Goal: Find contact information: Obtain details needed to contact an individual or organization

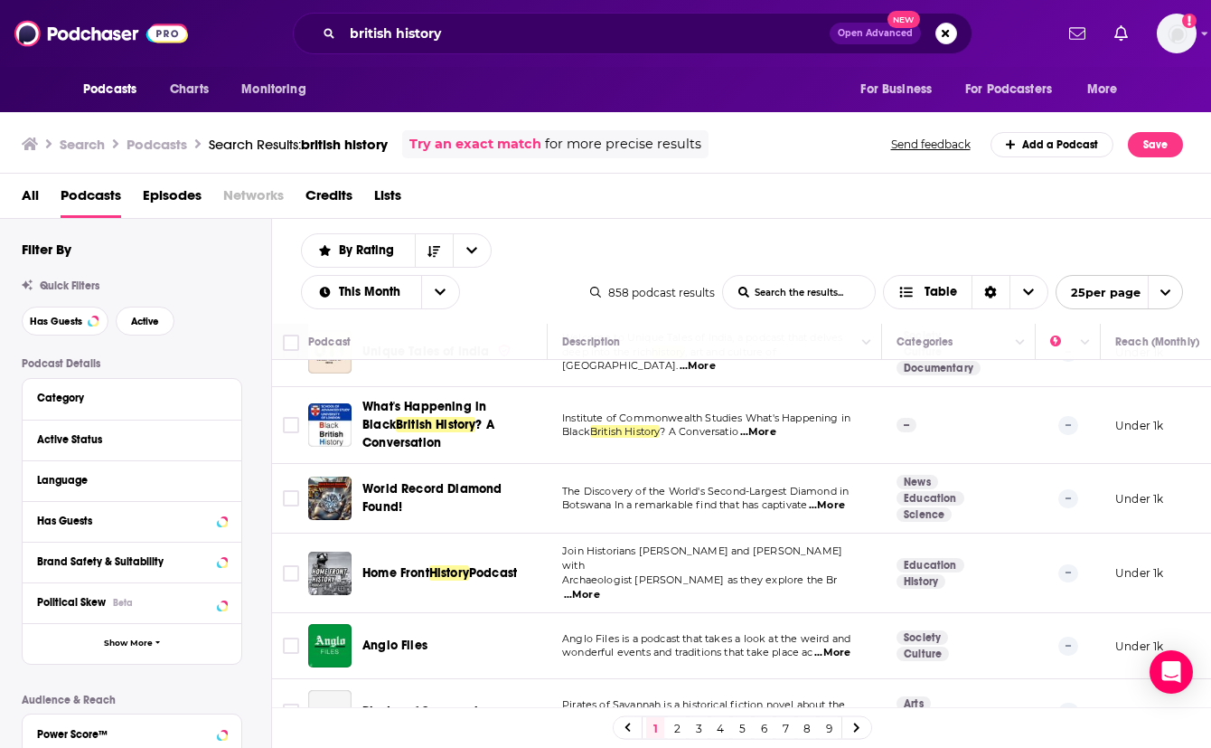
scroll to position [559, 0]
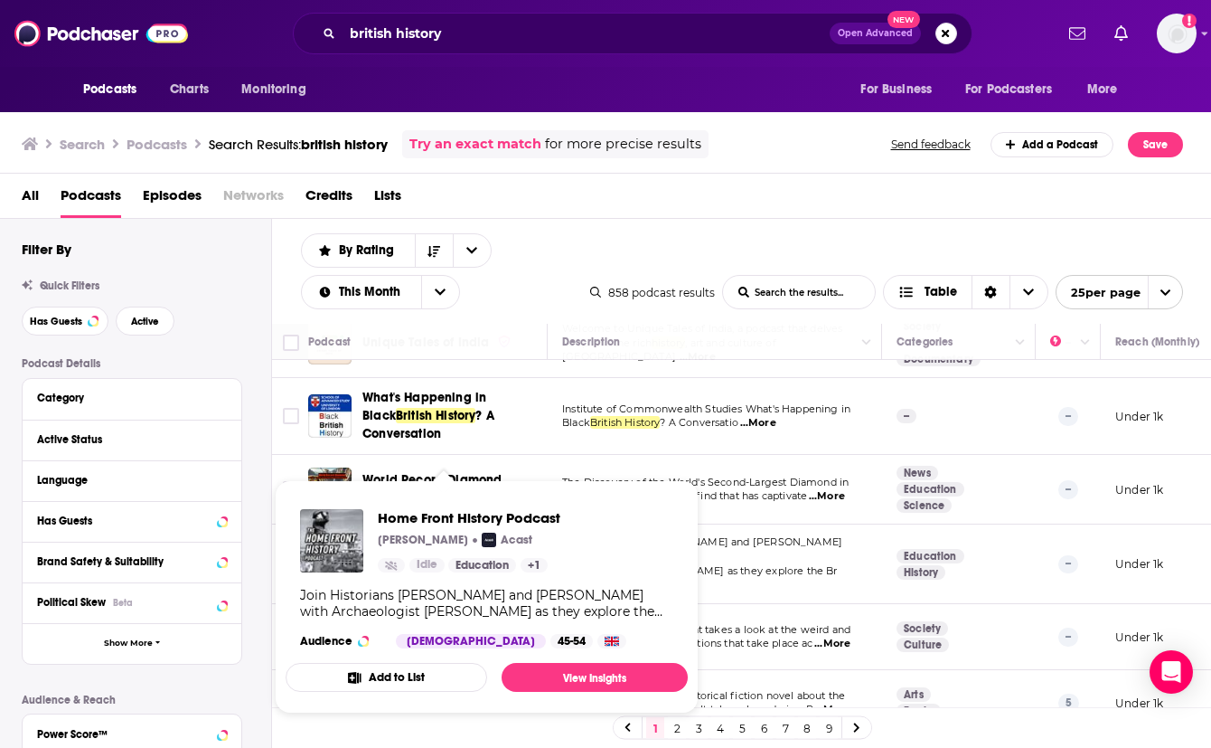
drag, startPoint x: 503, startPoint y: 532, endPoint x: 864, endPoint y: 533, distance: 361.6
click at [864, 564] on p "Archaeologist Chris Kolonko as they explore the Br ...More" at bounding box center [714, 578] width 305 height 29
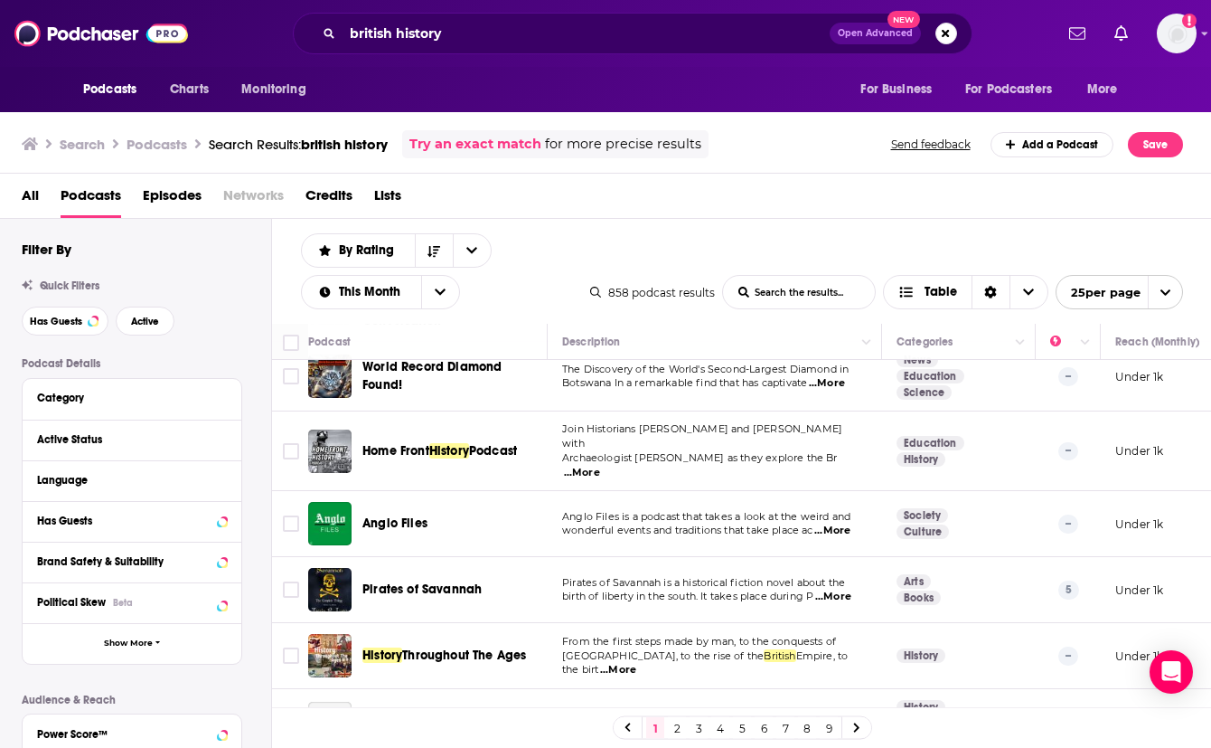
scroll to position [696, 0]
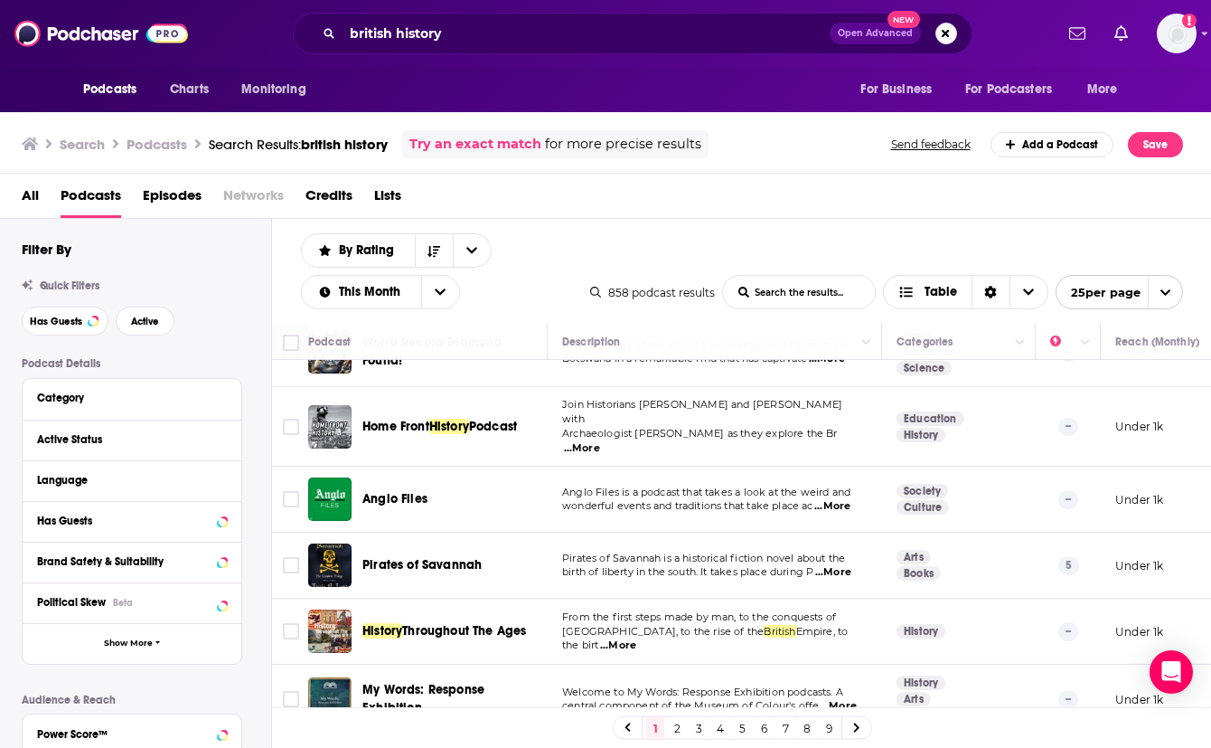
click at [836, 499] on span "...More" at bounding box center [833, 506] width 36 height 14
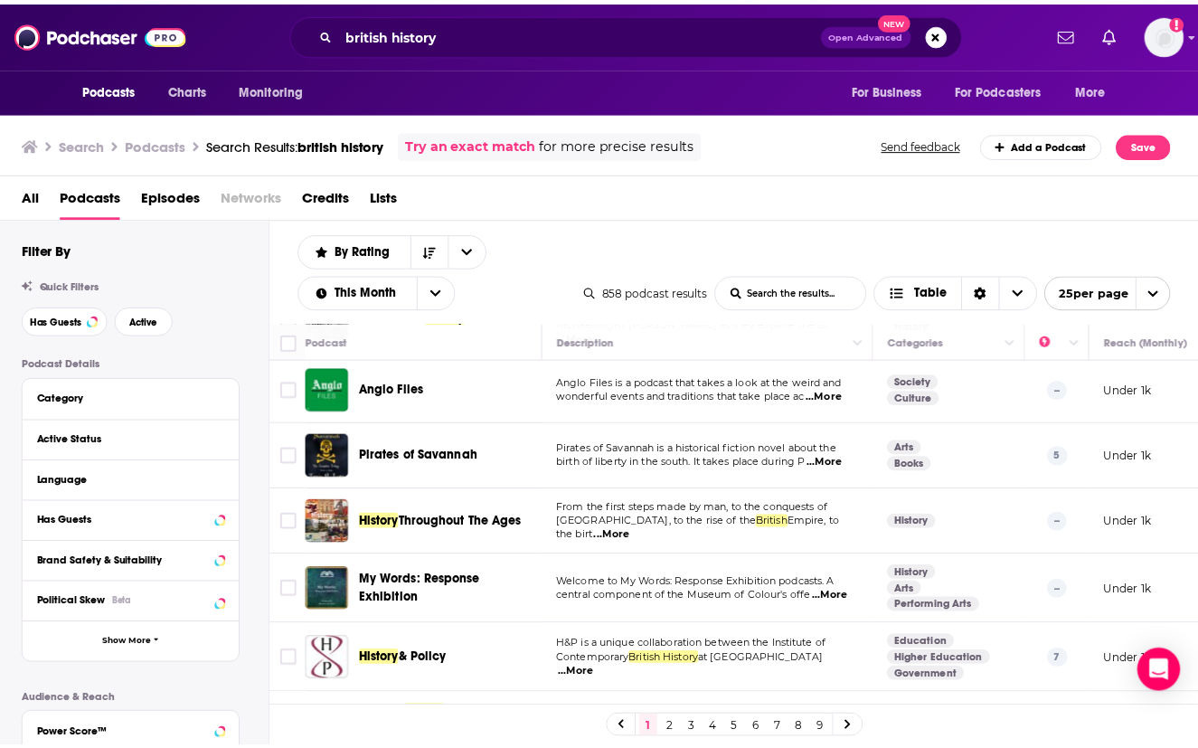
scroll to position [806, 0]
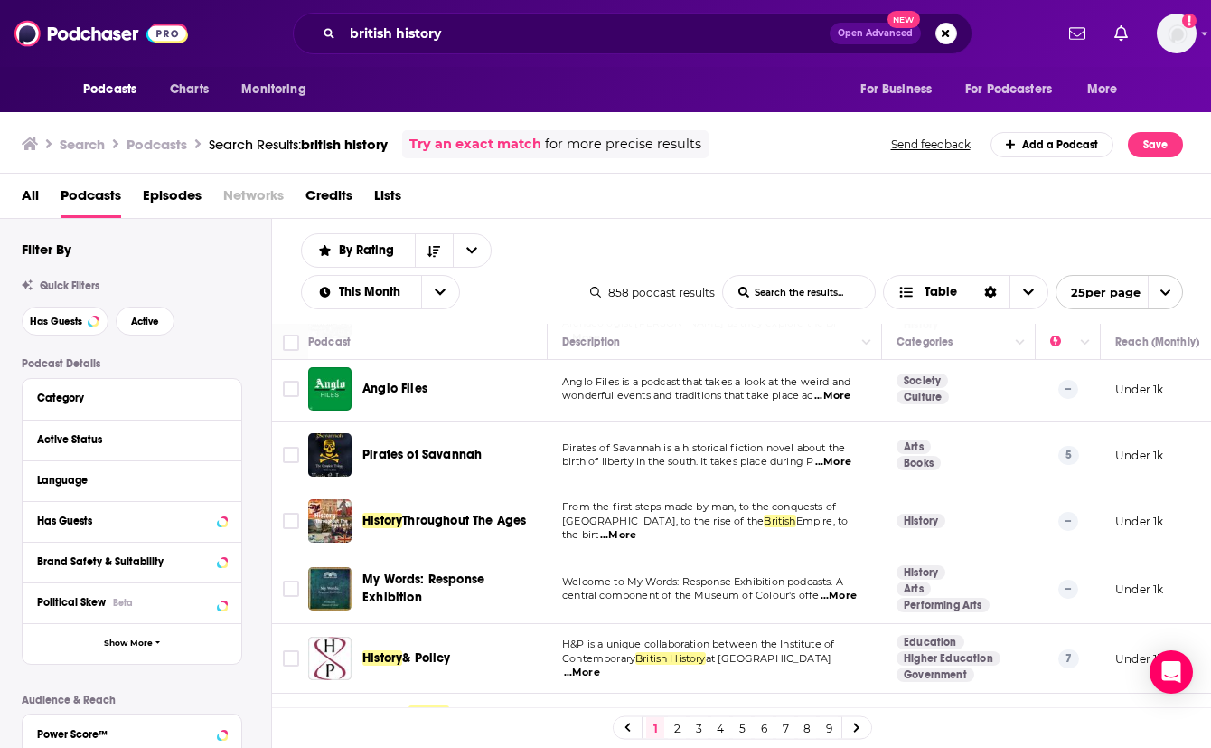
click at [843, 455] on span "...More" at bounding box center [833, 462] width 36 height 14
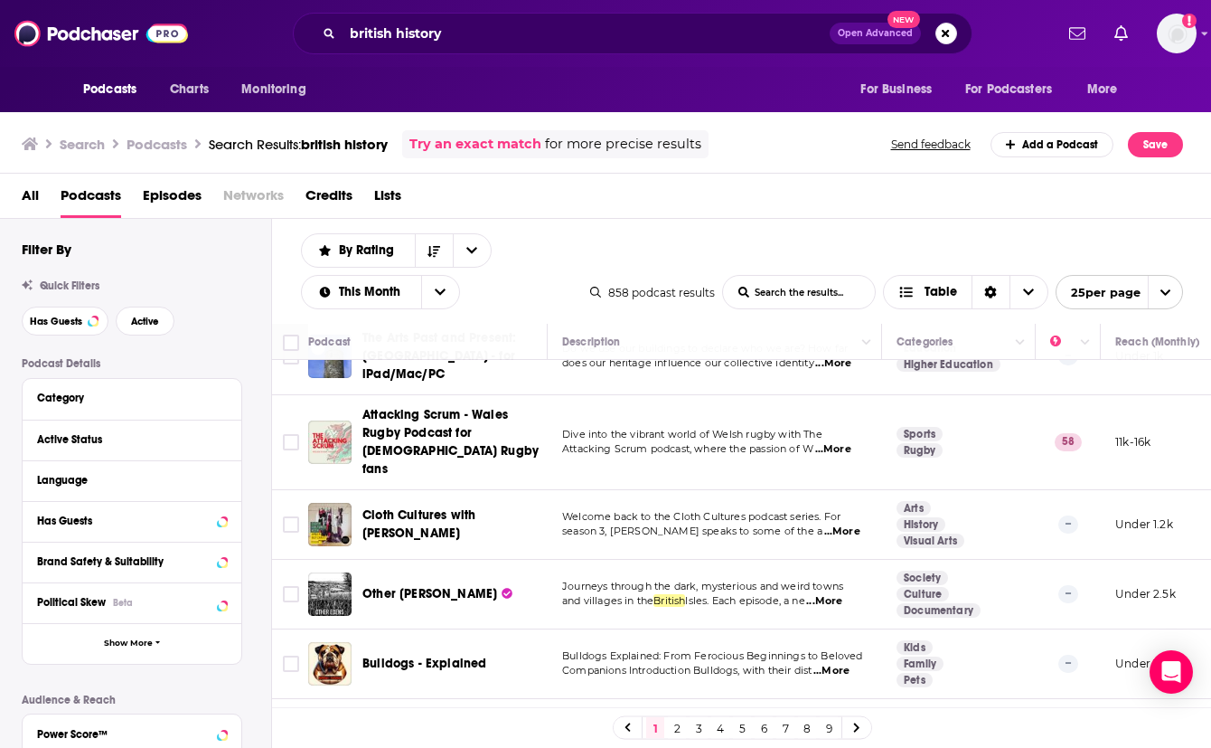
scroll to position [1486, 0]
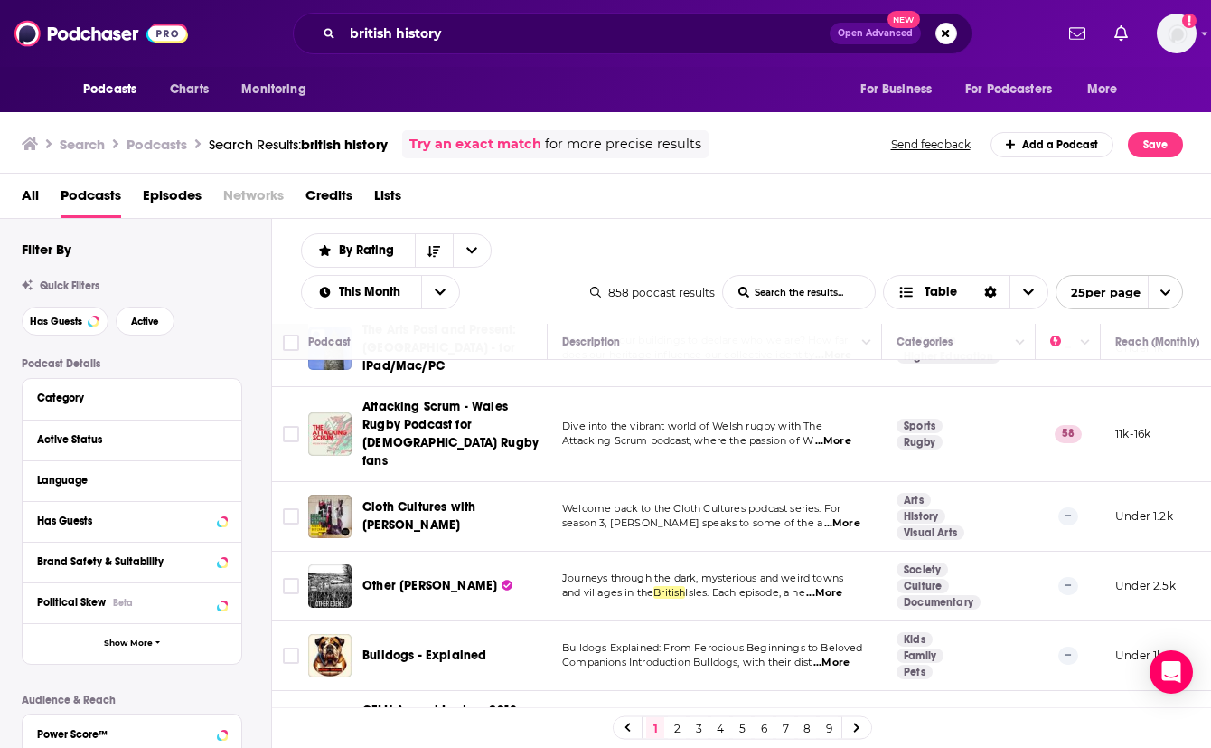
click at [676, 730] on link "2" at bounding box center [677, 728] width 18 height 22
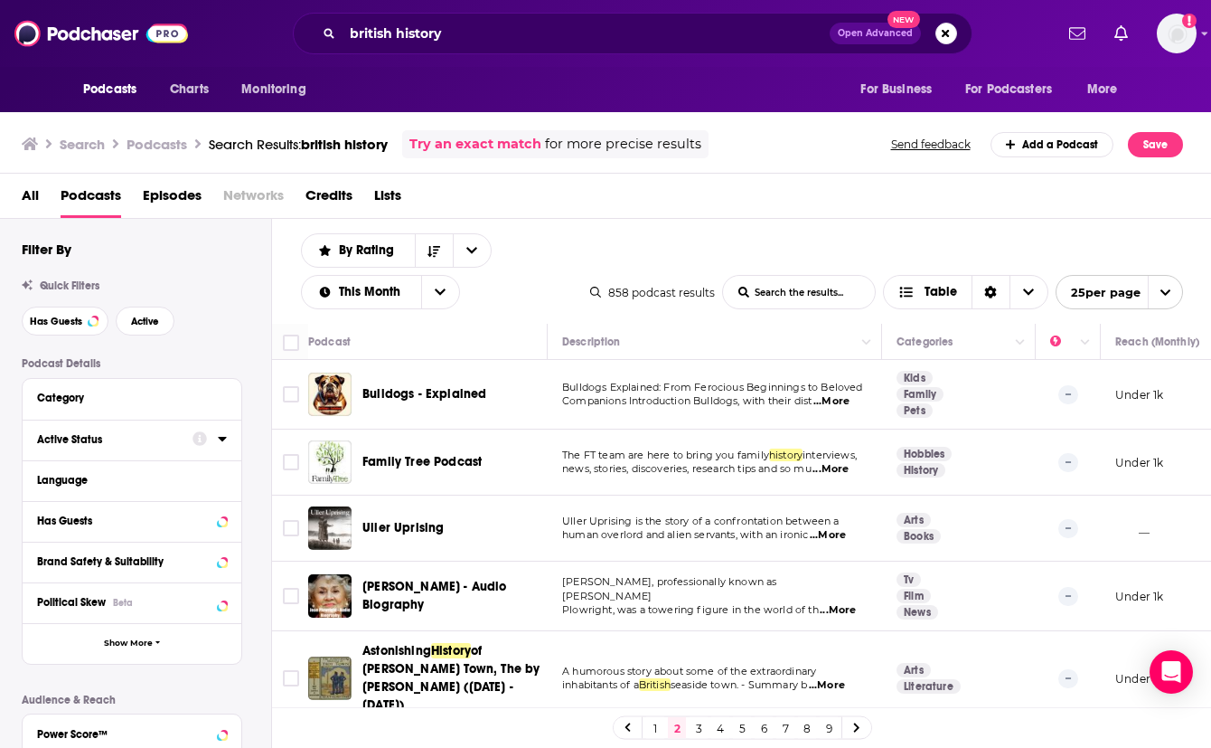
click at [219, 439] on icon at bounding box center [222, 438] width 9 height 14
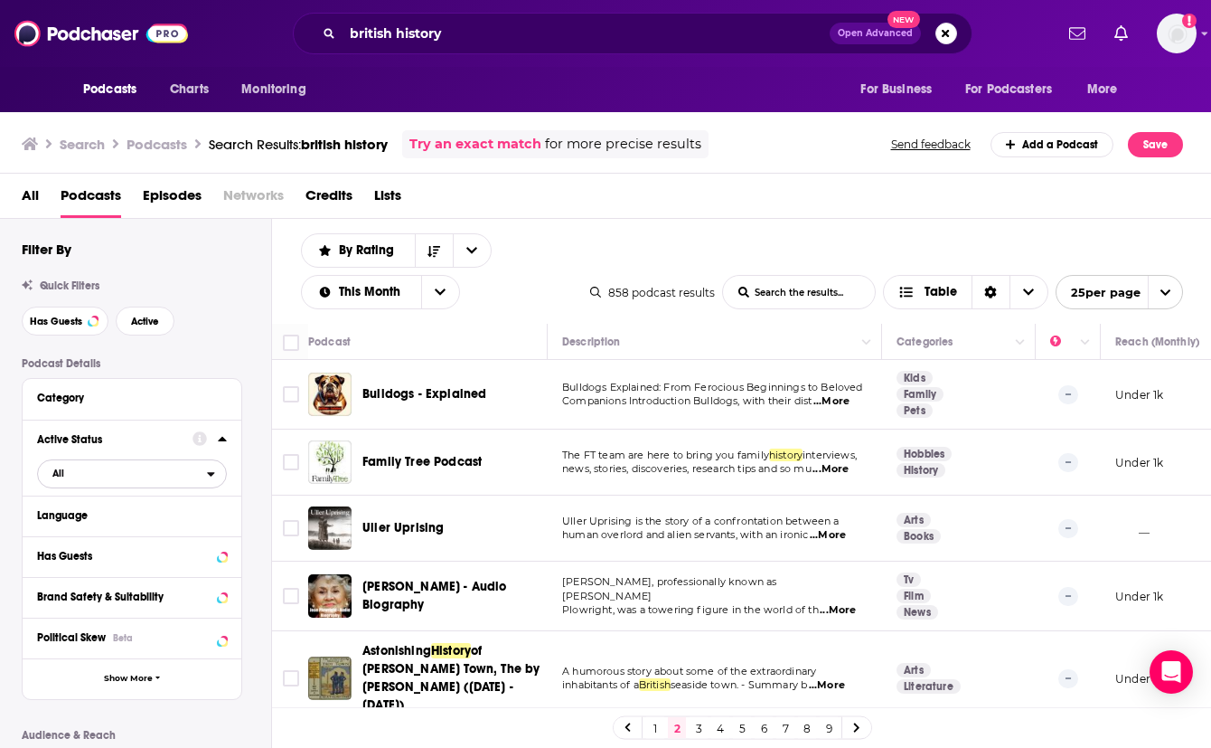
click at [69, 476] on span "All" at bounding box center [122, 473] width 169 height 24
click at [72, 531] on span "Active" at bounding box center [93, 533] width 95 height 10
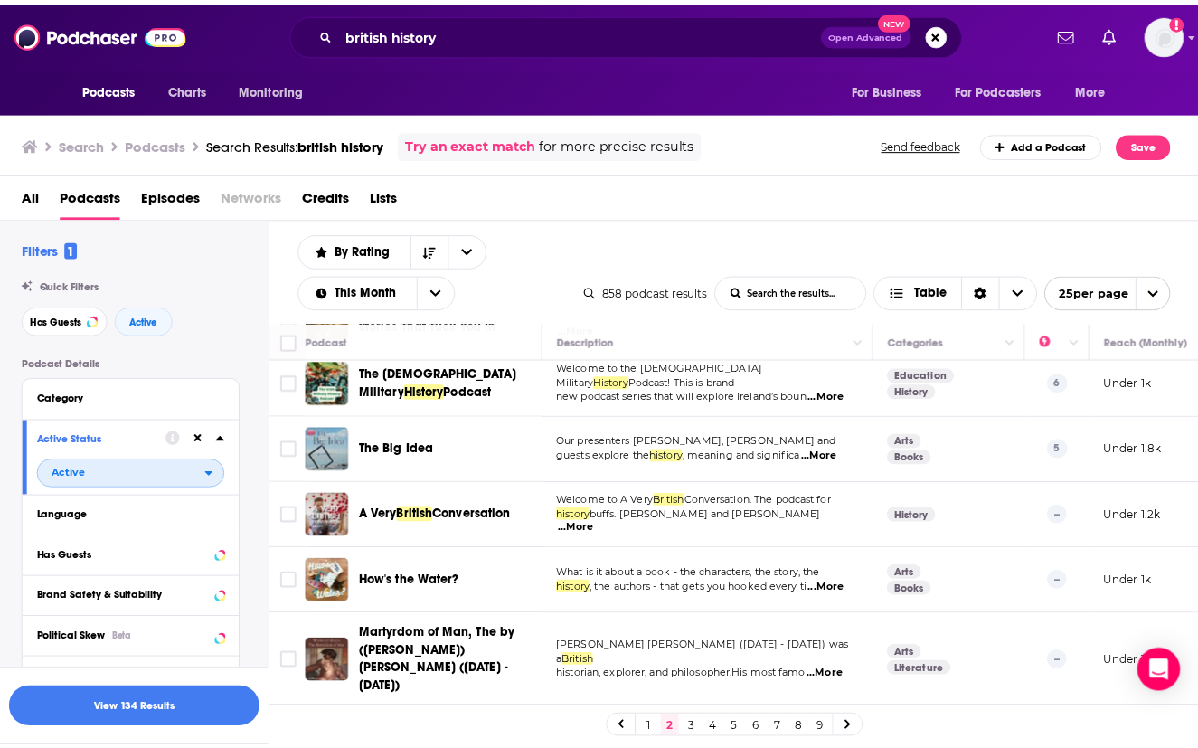
scroll to position [588, 0]
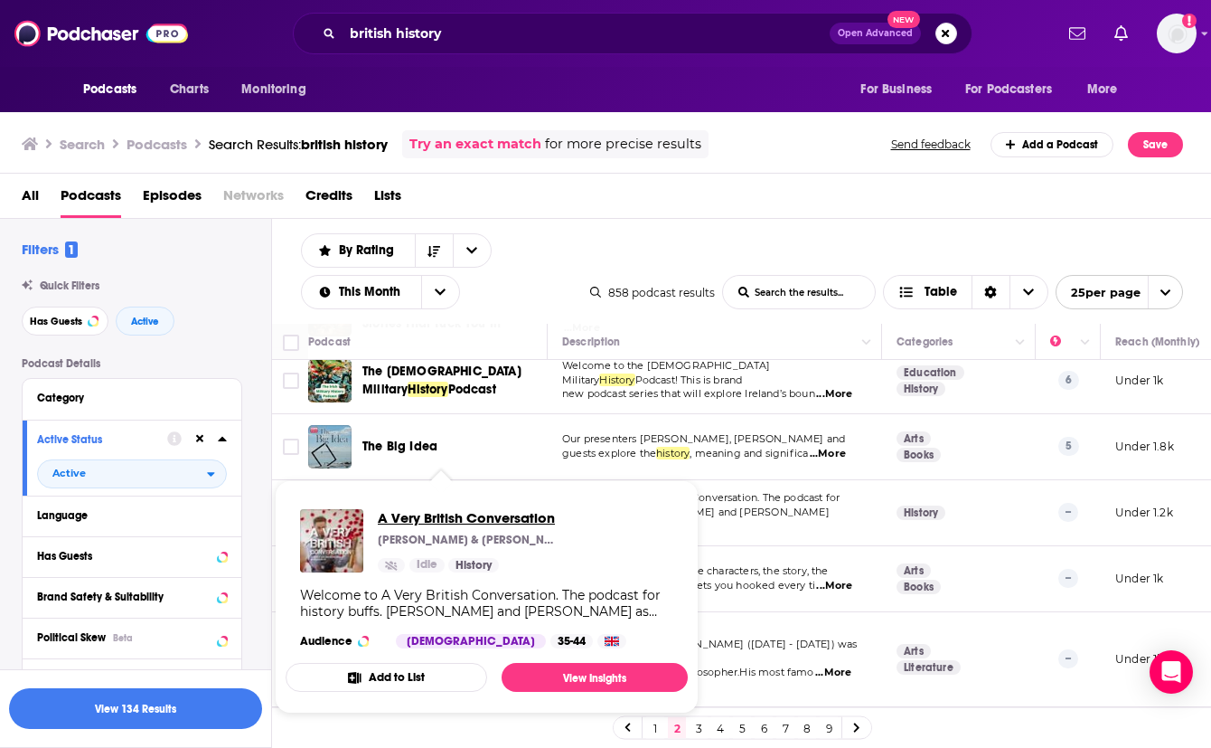
drag, startPoint x: 473, startPoint y: 505, endPoint x: 415, endPoint y: 519, distance: 59.4
click at [415, 519] on span "A Very British Conversation" at bounding box center [468, 517] width 181 height 17
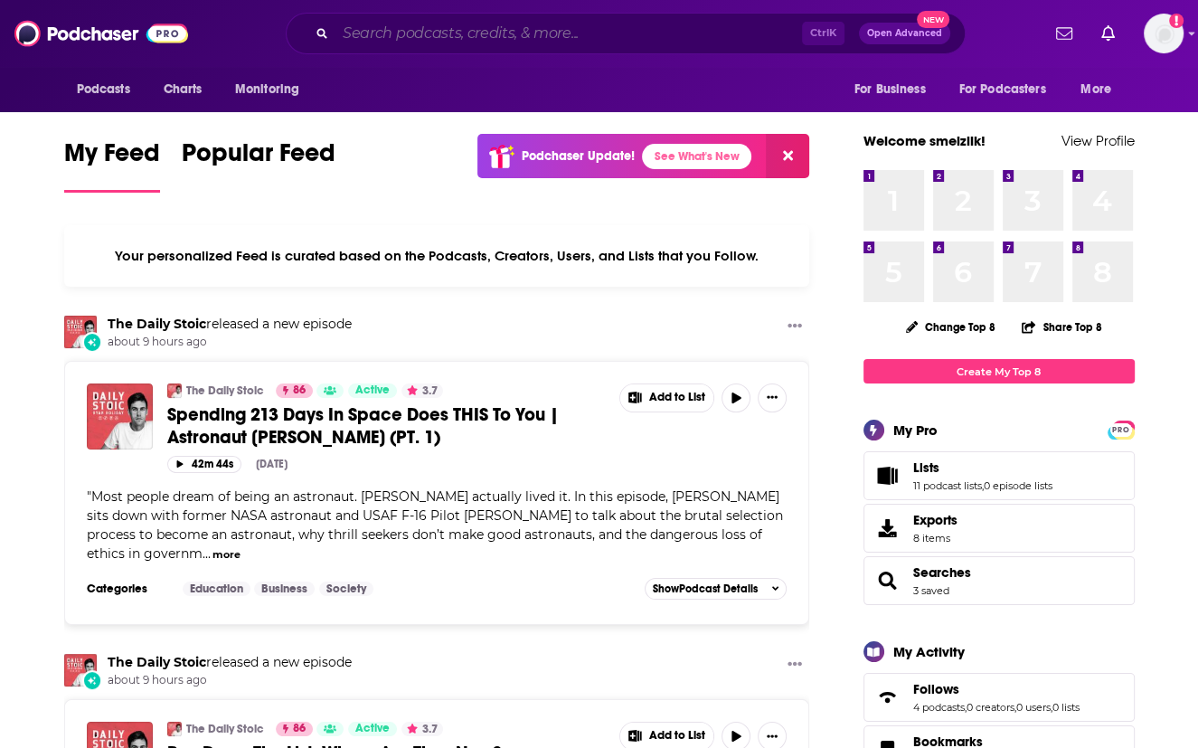
click at [505, 30] on input "Search podcasts, credits, & more..." at bounding box center [568, 33] width 467 height 29
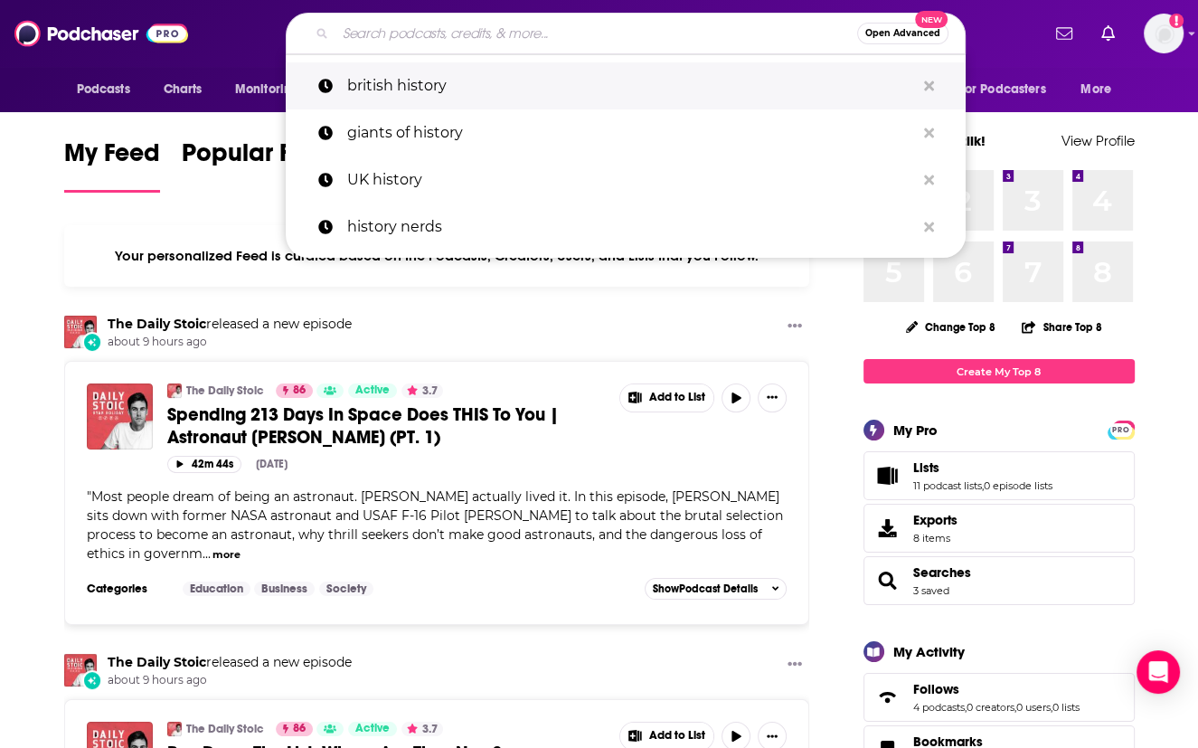
click at [384, 86] on p "british history" at bounding box center [631, 85] width 568 height 47
type input "british history"
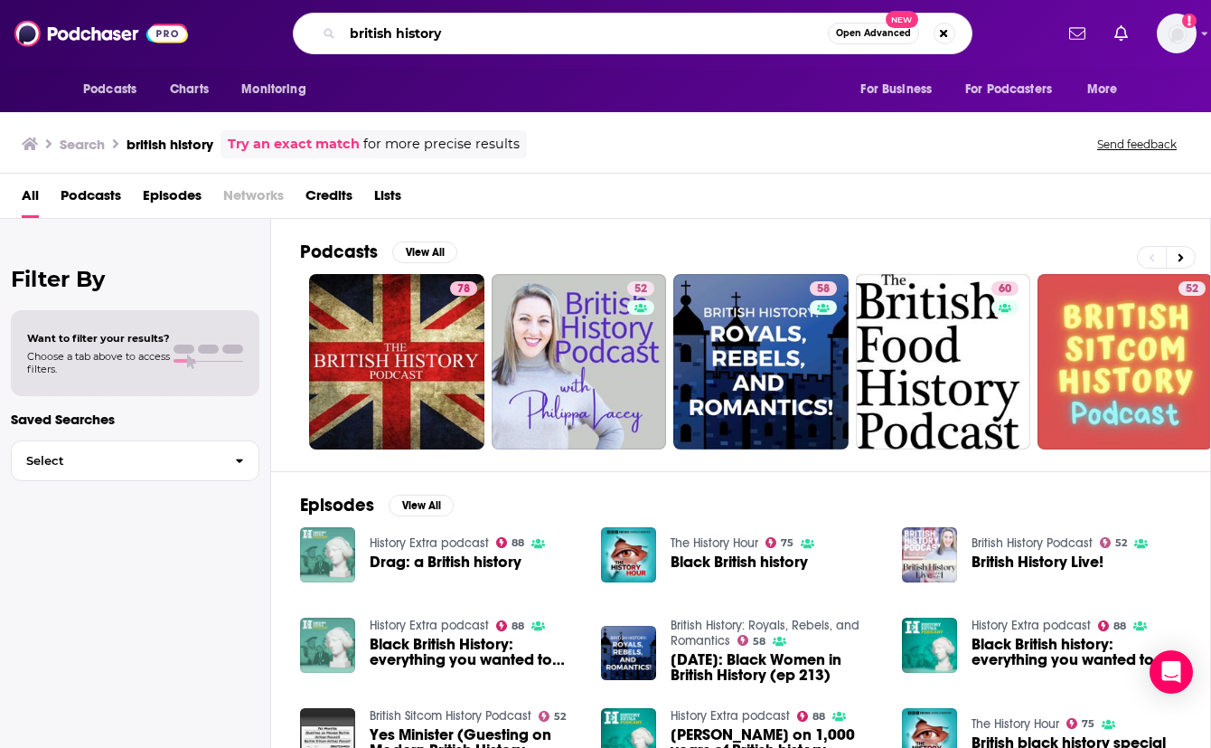
drag, startPoint x: 447, startPoint y: 32, endPoint x: 335, endPoint y: 24, distance: 111.5
click at [335, 24] on div "british history Open Advanced New" at bounding box center [633, 34] width 680 height 42
type input "[PERSON_NAME] factor"
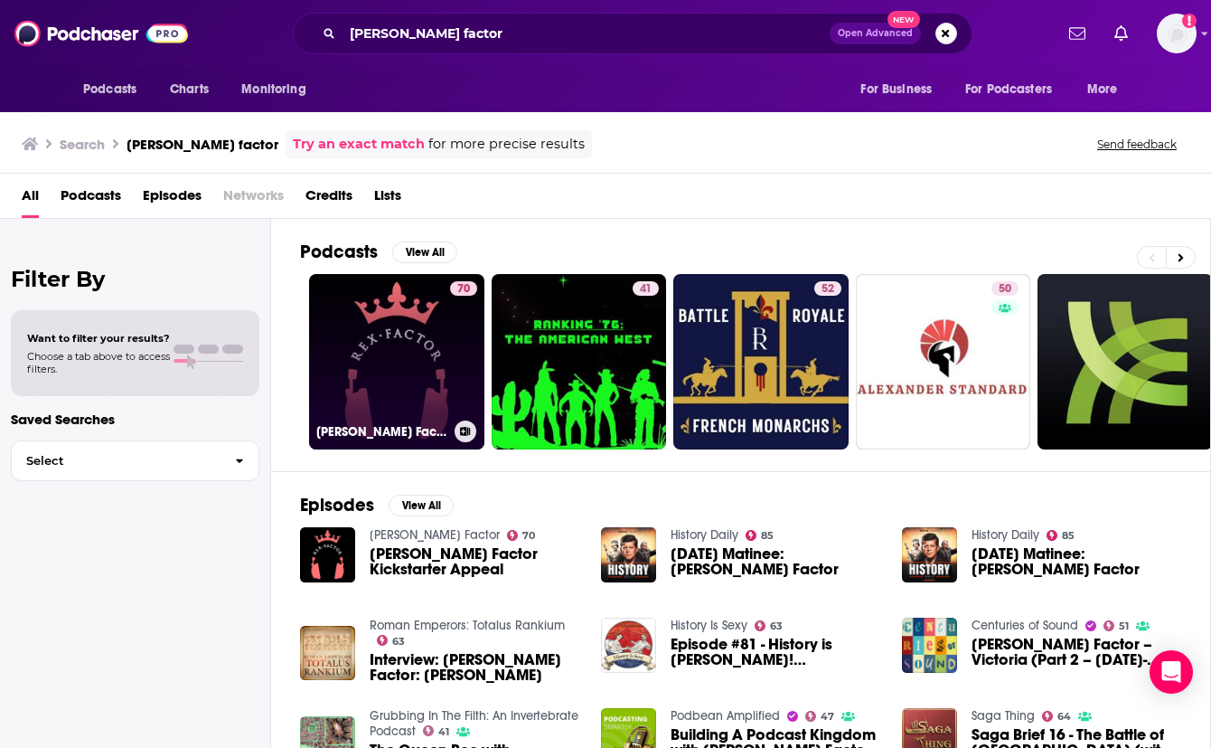
click at [399, 363] on link "70 [PERSON_NAME] Factor" at bounding box center [396, 361] width 175 height 175
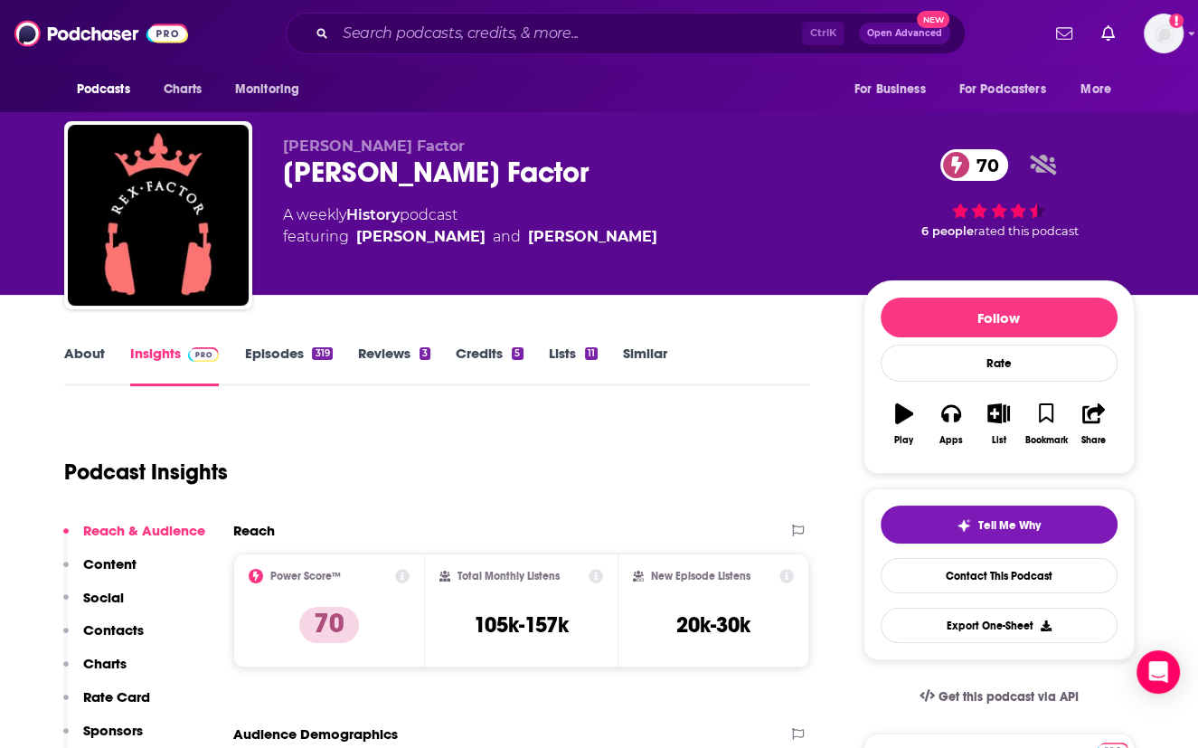
click at [75, 360] on link "About" at bounding box center [84, 365] width 41 height 42
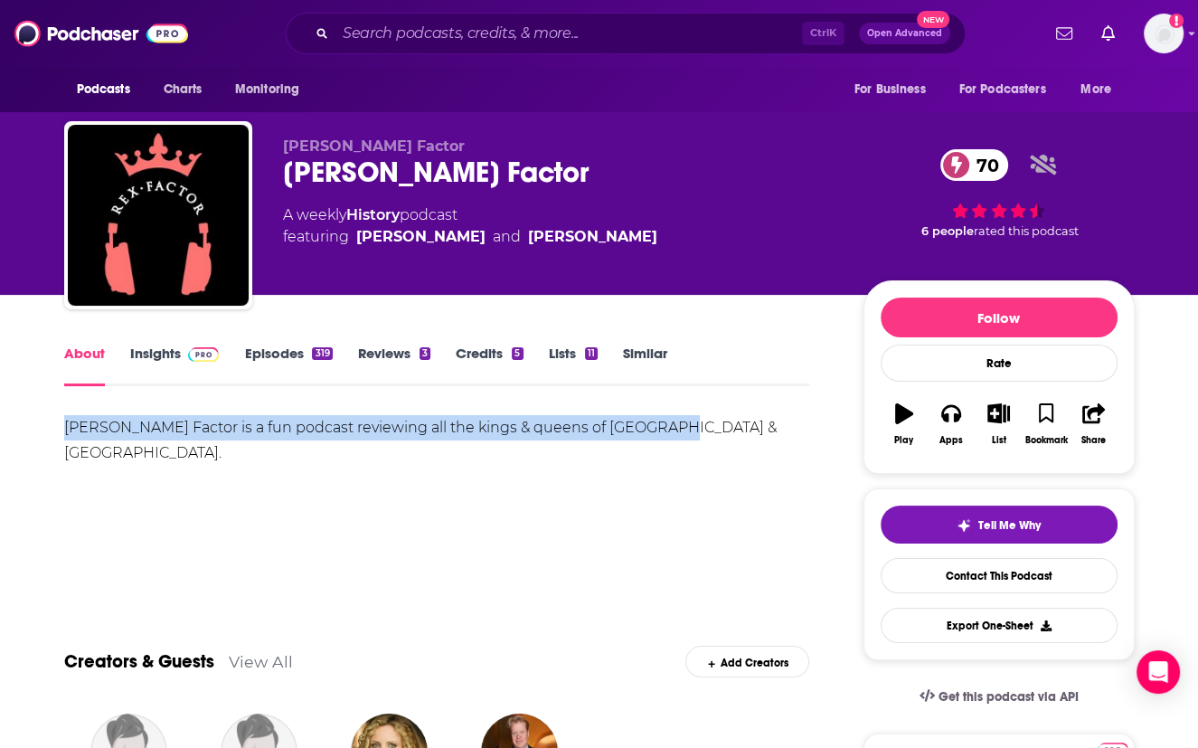
drag, startPoint x: 675, startPoint y: 433, endPoint x: 45, endPoint y: 449, distance: 630.4
copy div "[PERSON_NAME] Factor is a fun podcast reviewing all the kings & queens of [GEOG…"
click at [293, 353] on link "Episodes 319" at bounding box center [288, 365] width 88 height 42
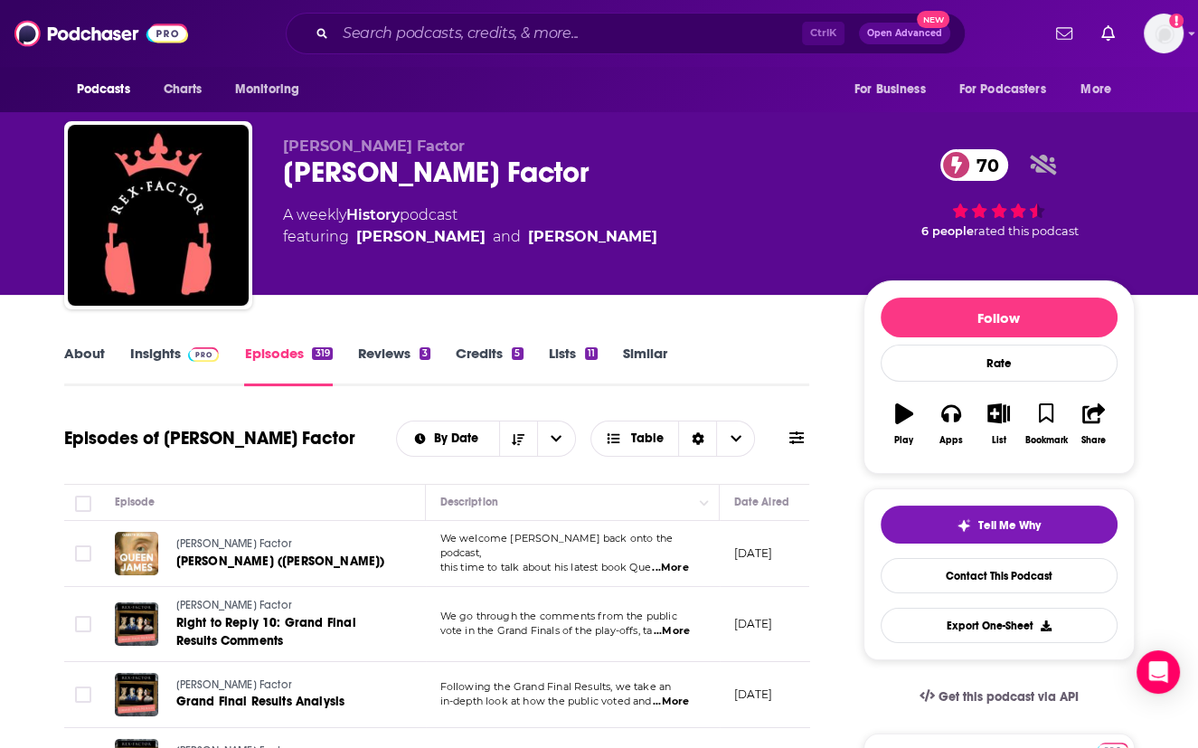
click at [167, 357] on link "Insights" at bounding box center [175, 365] width 90 height 42
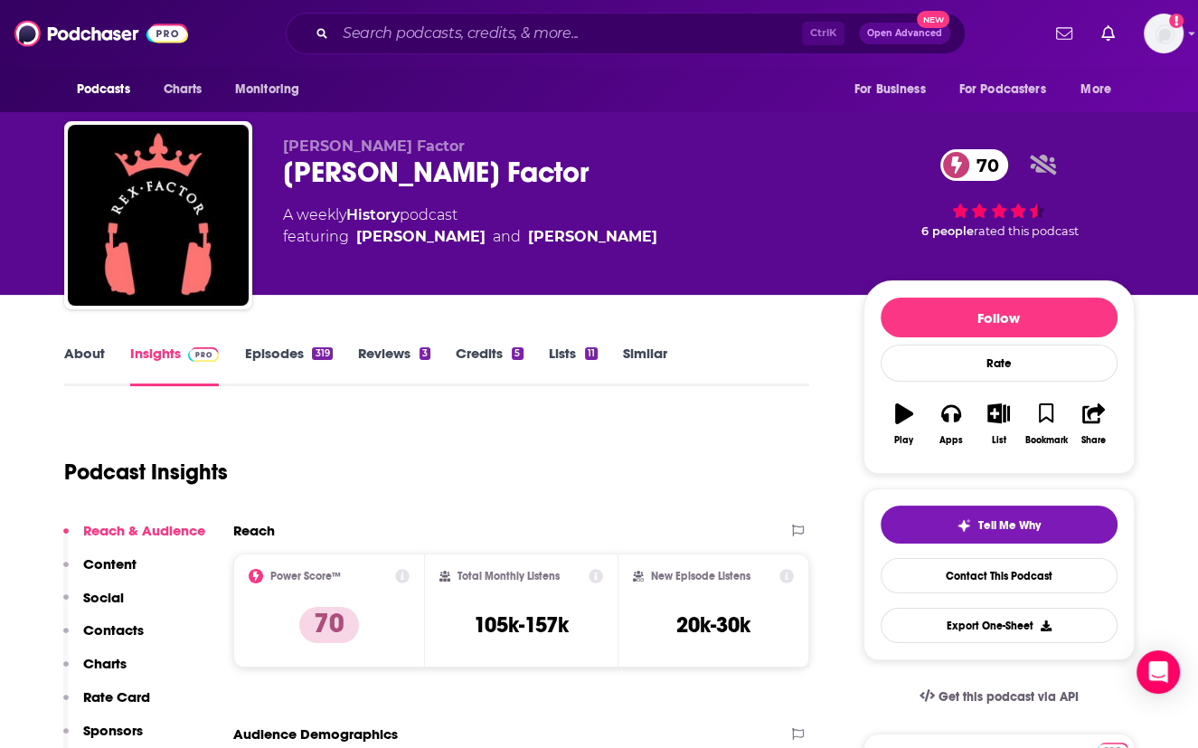
click at [86, 353] on link "About" at bounding box center [84, 365] width 41 height 42
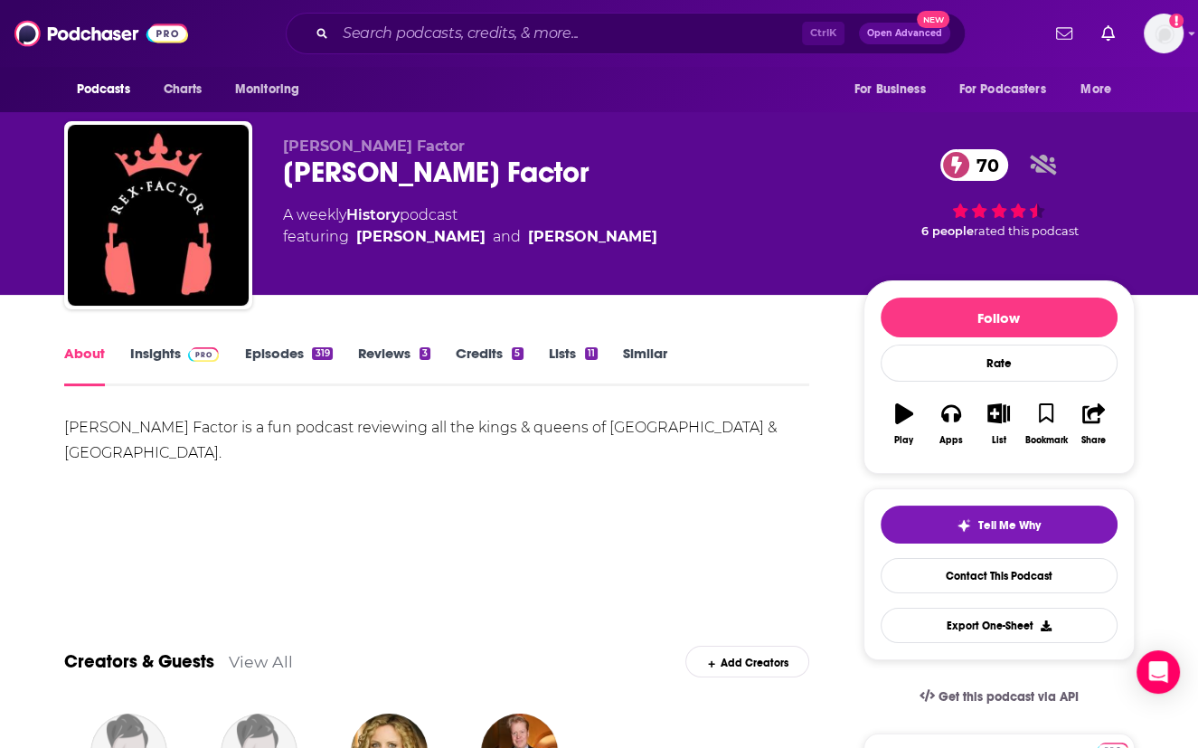
click at [156, 353] on link "Insights" at bounding box center [175, 365] width 90 height 42
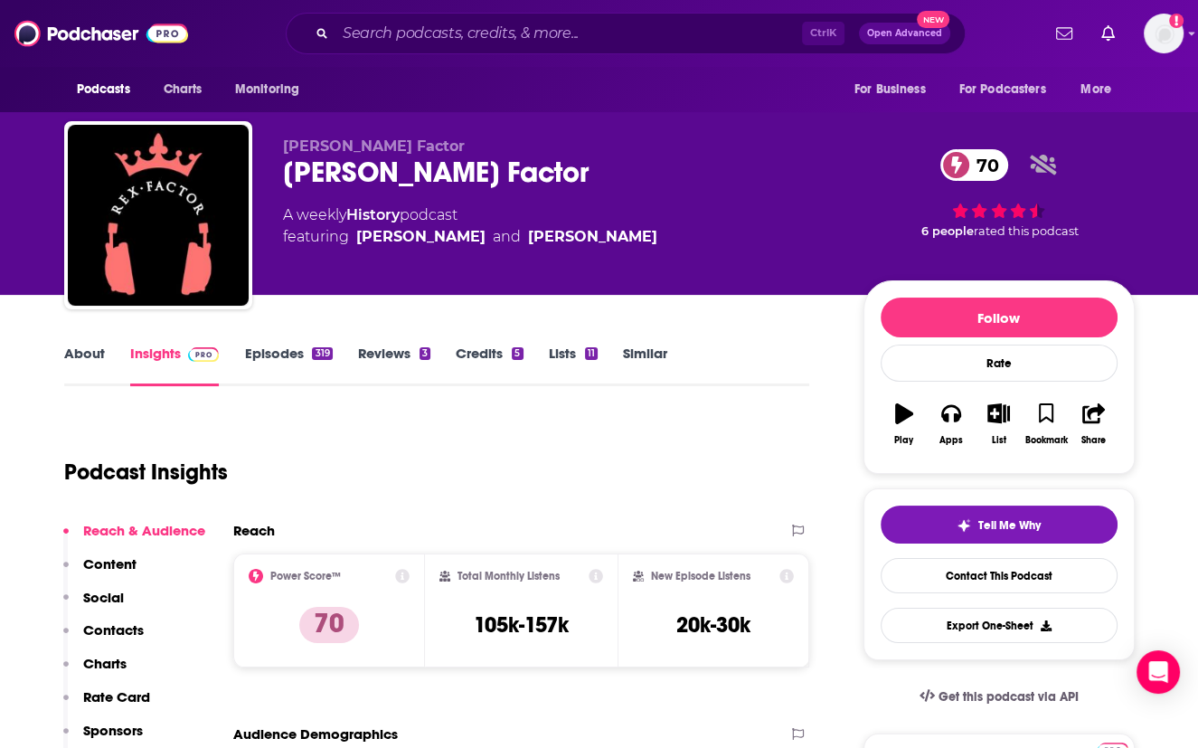
click at [406, 456] on div "Podcast Insights" at bounding box center [429, 461] width 731 height 92
click at [420, 464] on div "Podcast Insights" at bounding box center [429, 461] width 731 height 92
click at [1003, 579] on link "Contact This Podcast" at bounding box center [999, 575] width 237 height 35
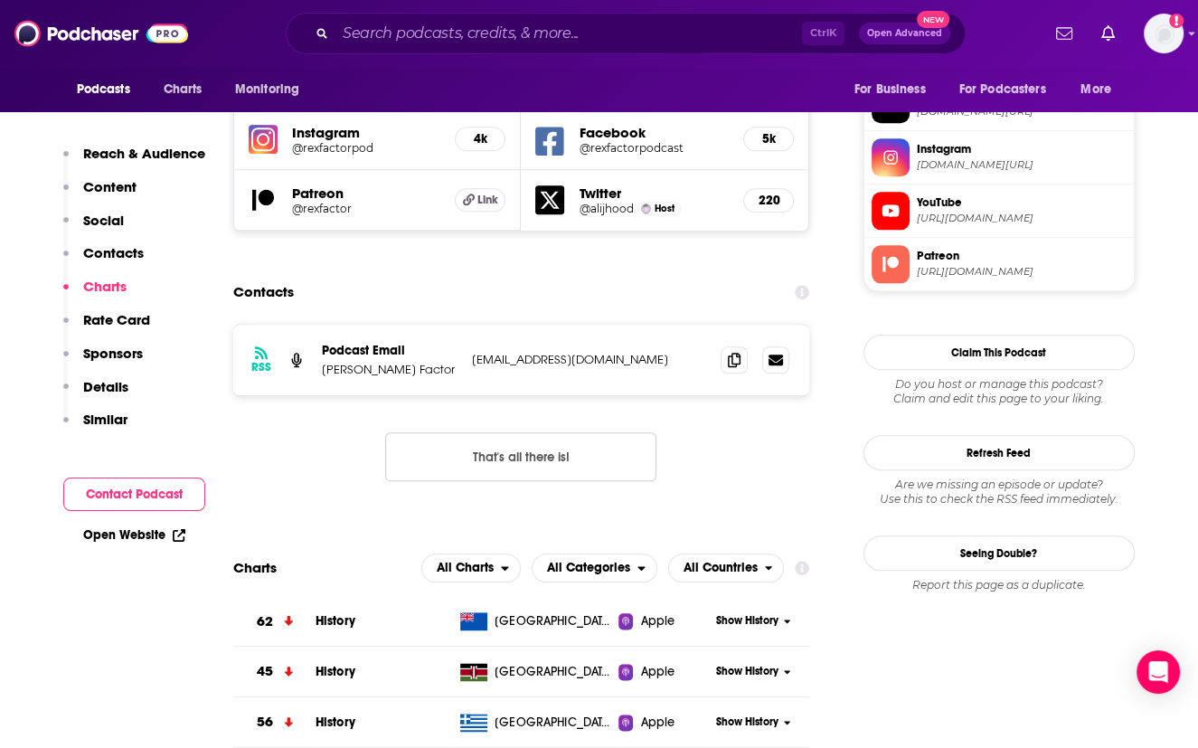
scroll to position [1617, 0]
click at [732, 353] on icon at bounding box center [734, 360] width 13 height 14
click at [323, 429] on div "RSS Podcast Email [PERSON_NAME] Factor [EMAIL_ADDRESS][DOMAIN_NAME] [EMAIL_ADDR…" at bounding box center [521, 418] width 577 height 186
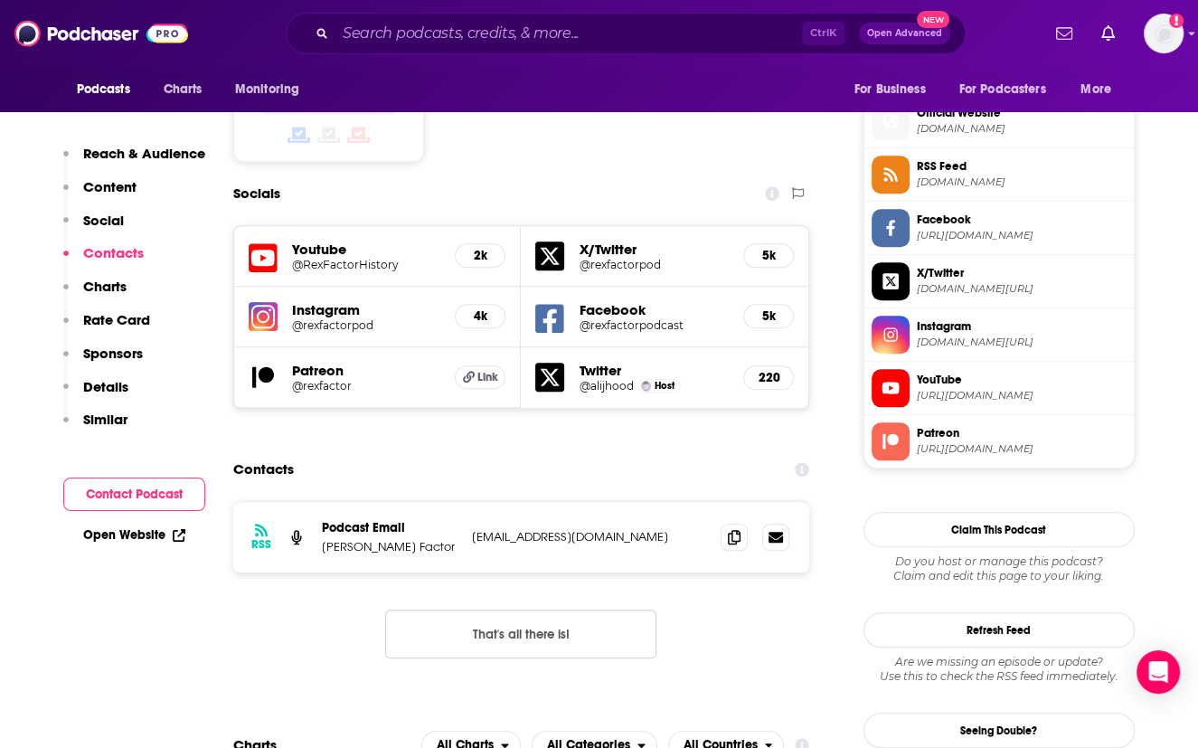
scroll to position [1426, 0]
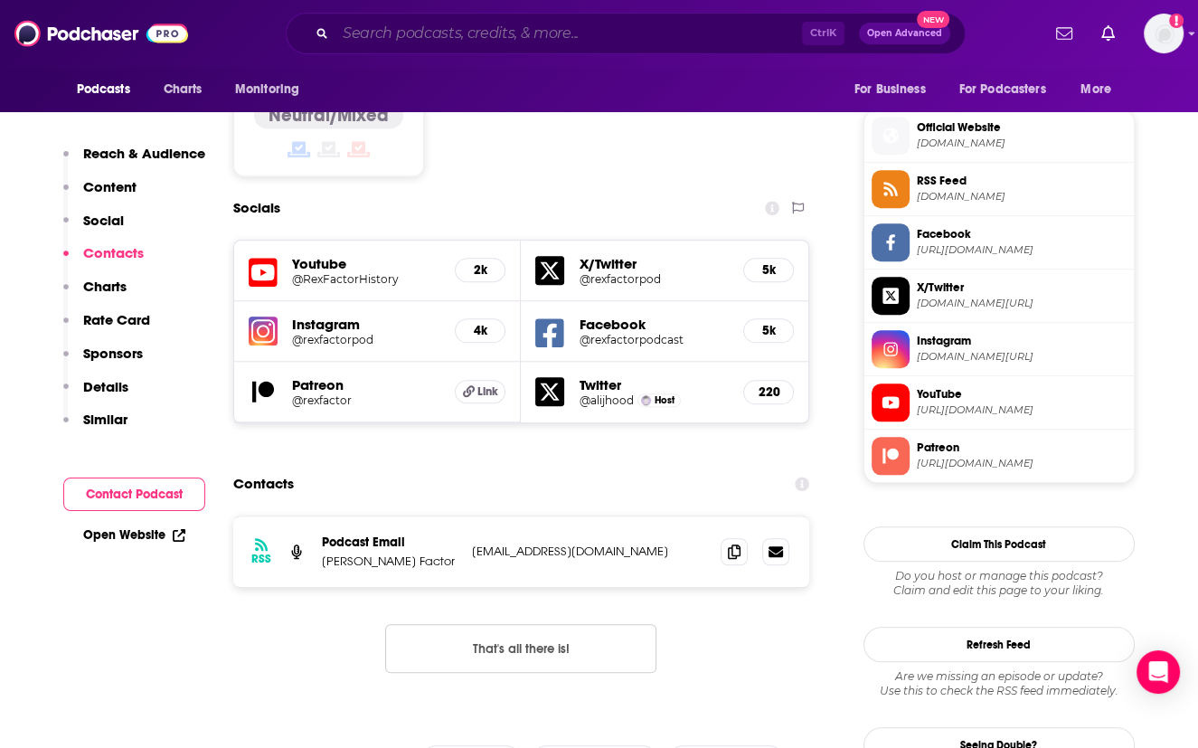
click at [717, 36] on input "Search podcasts, credits, & more..." at bounding box center [568, 33] width 467 height 29
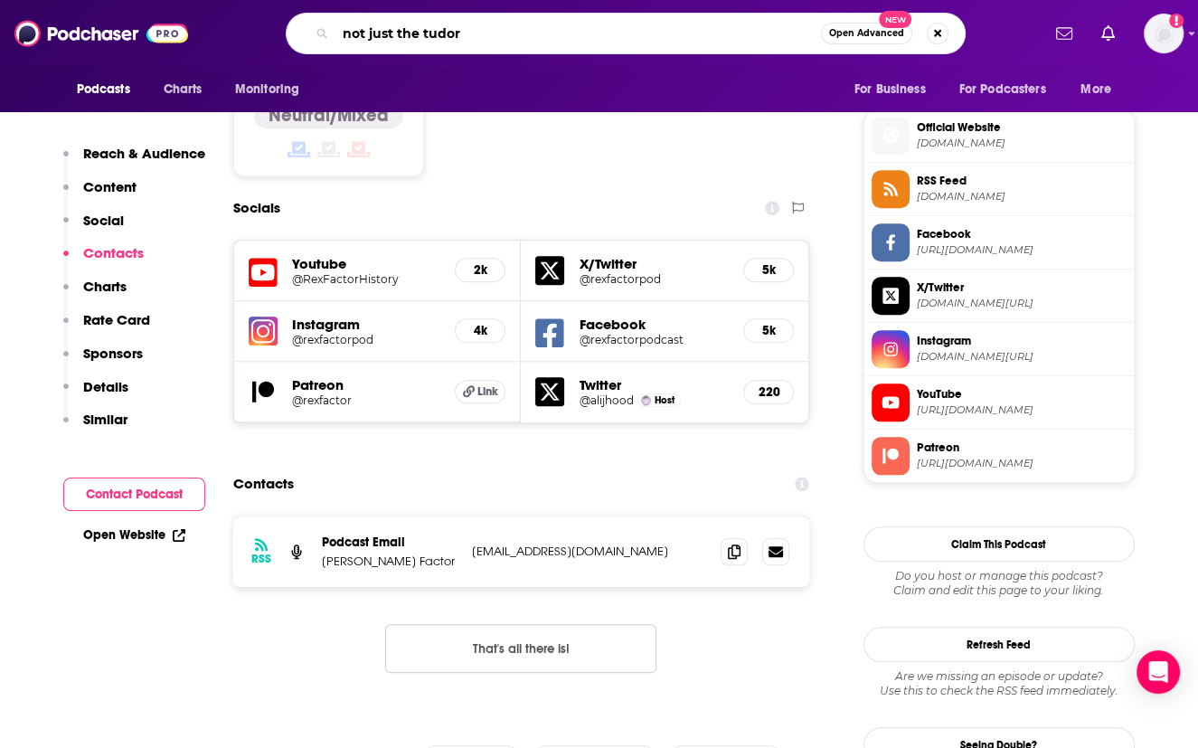
type input "not just the tudors"
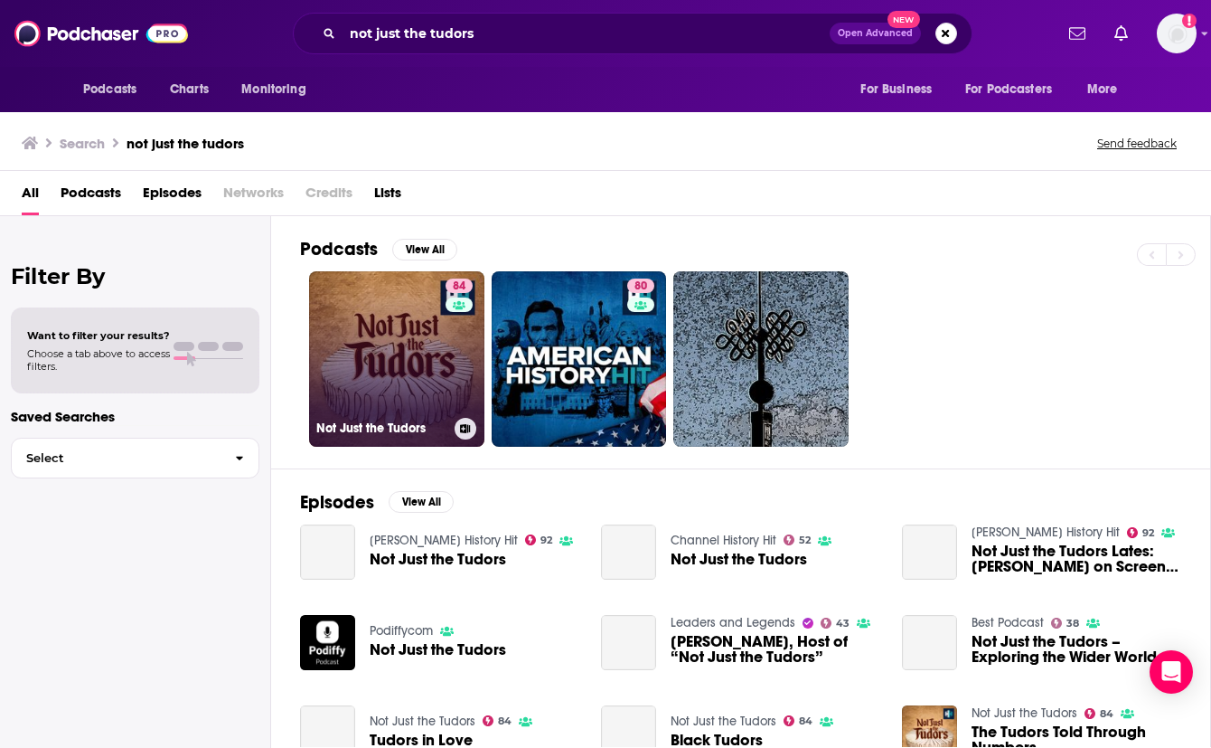
click at [405, 359] on link "84 Not Just the Tudors" at bounding box center [396, 358] width 175 height 175
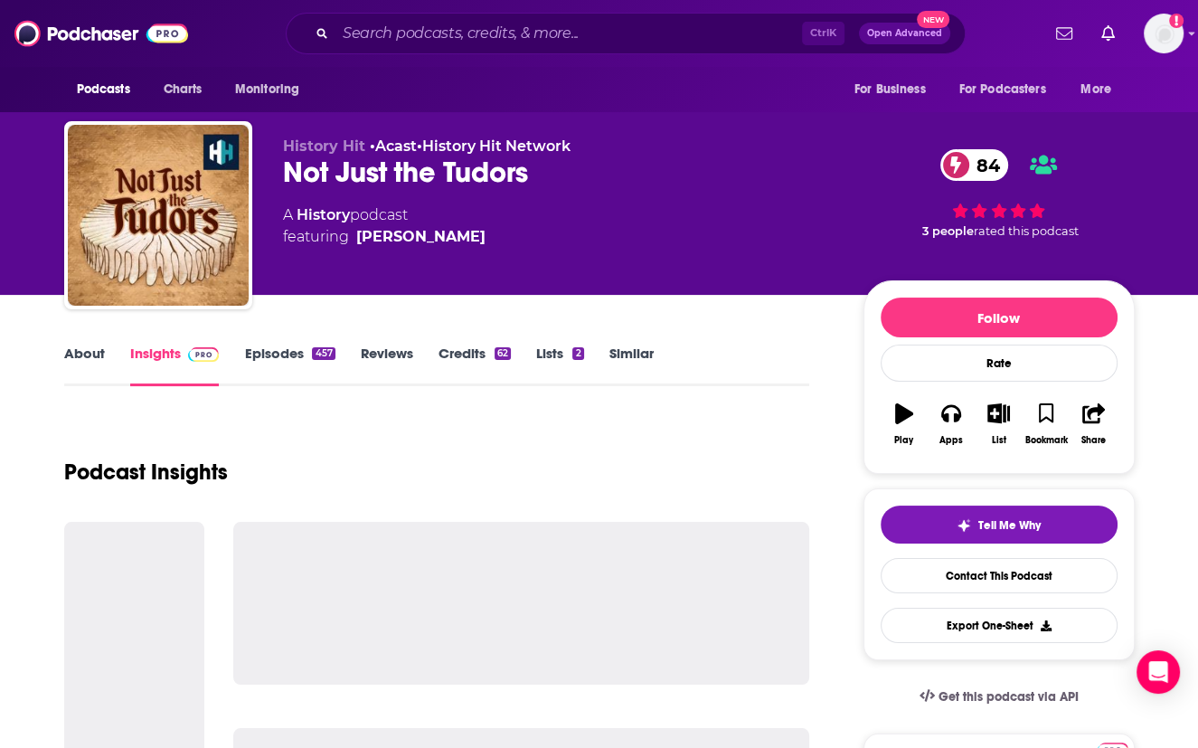
click at [83, 353] on link "About" at bounding box center [84, 365] width 41 height 42
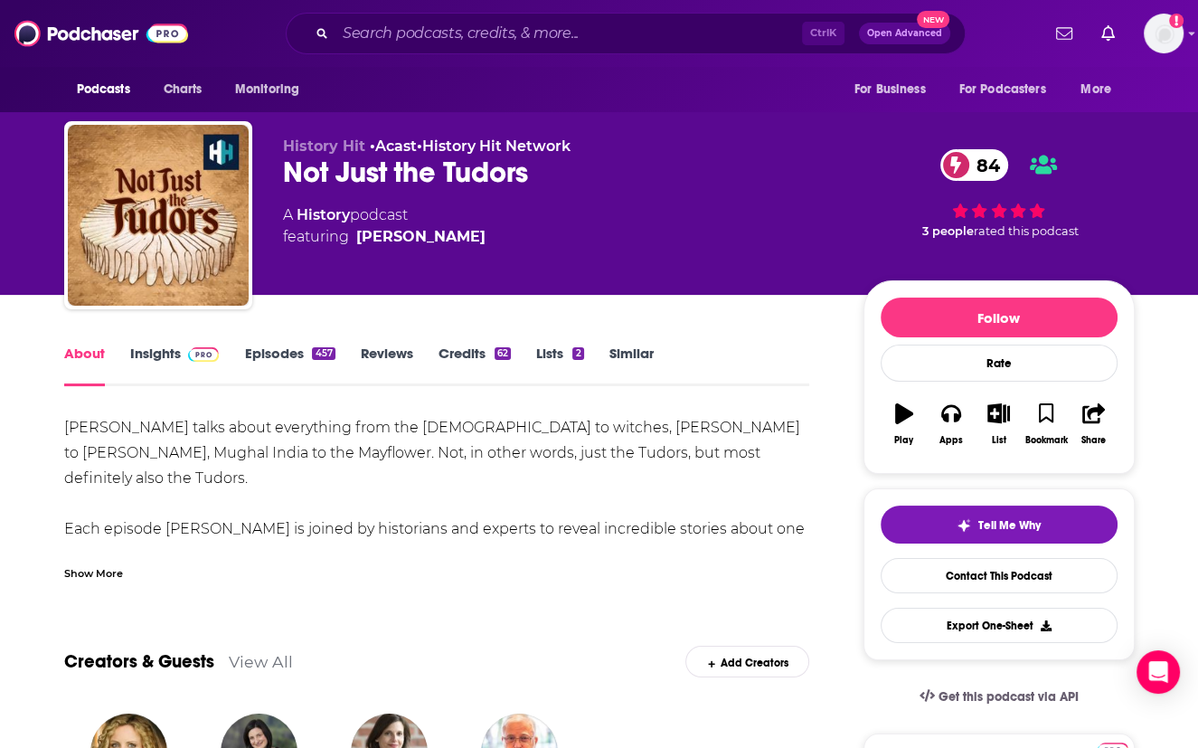
click at [97, 567] on div "Show More" at bounding box center [93, 571] width 59 height 17
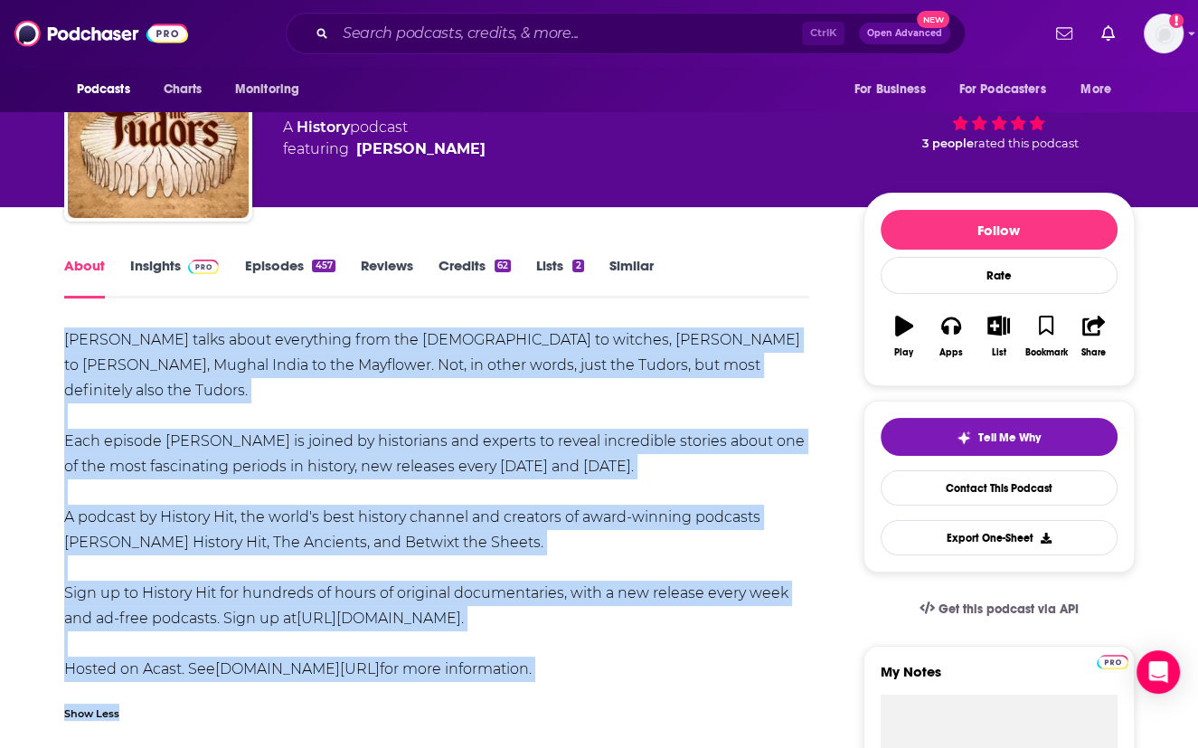
scroll to position [222, 0]
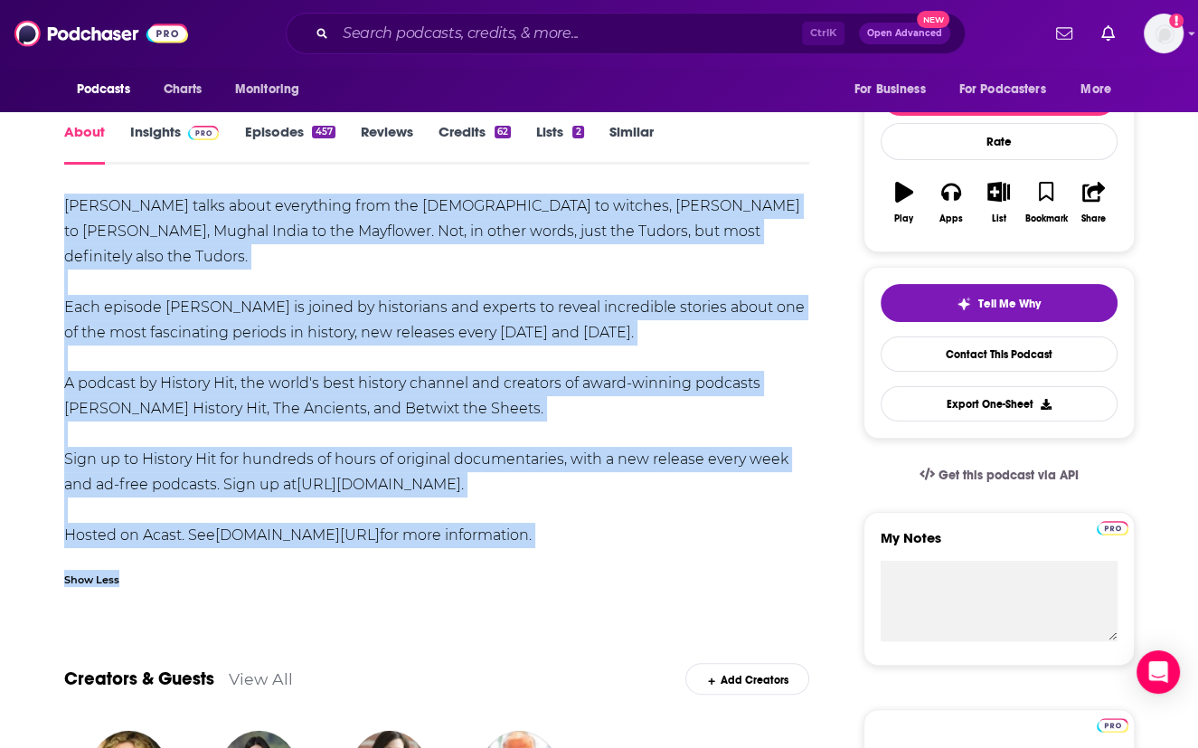
drag, startPoint x: 60, startPoint y: 424, endPoint x: 515, endPoint y: 538, distance: 469.7
copy div "[PERSON_NAME] talks about everything from the [DEMOGRAPHIC_DATA] to witches, [P…"
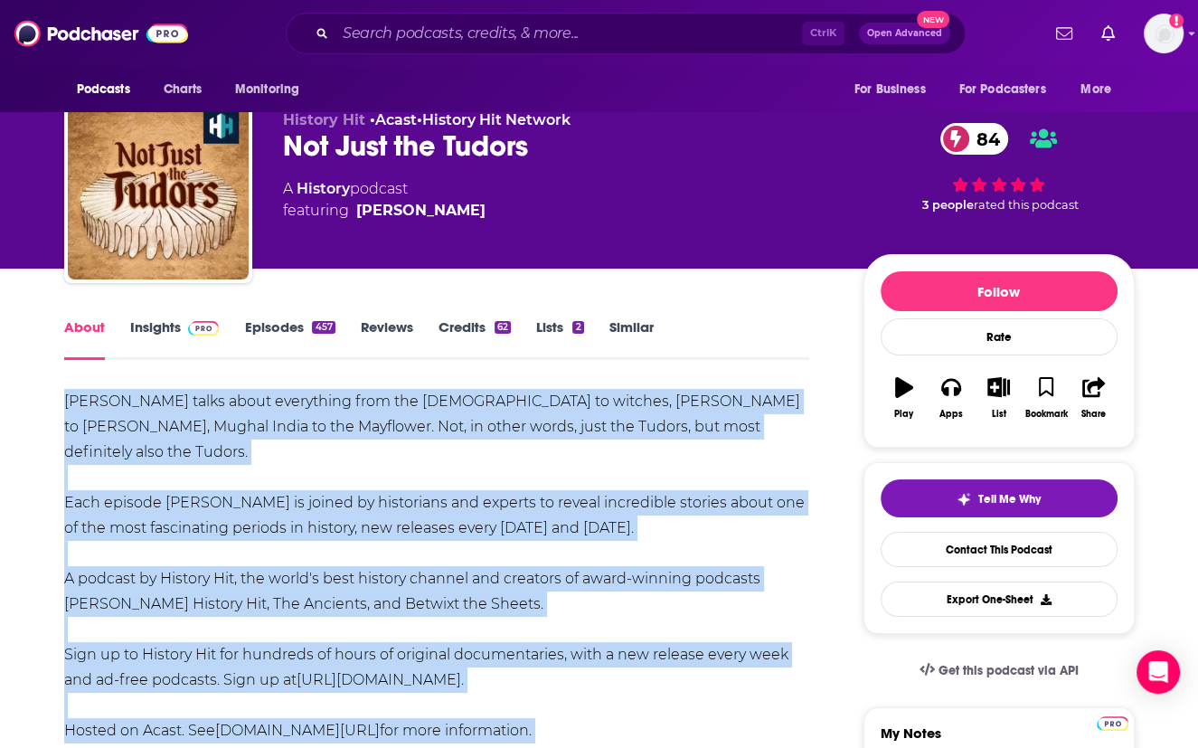
scroll to position [0, 0]
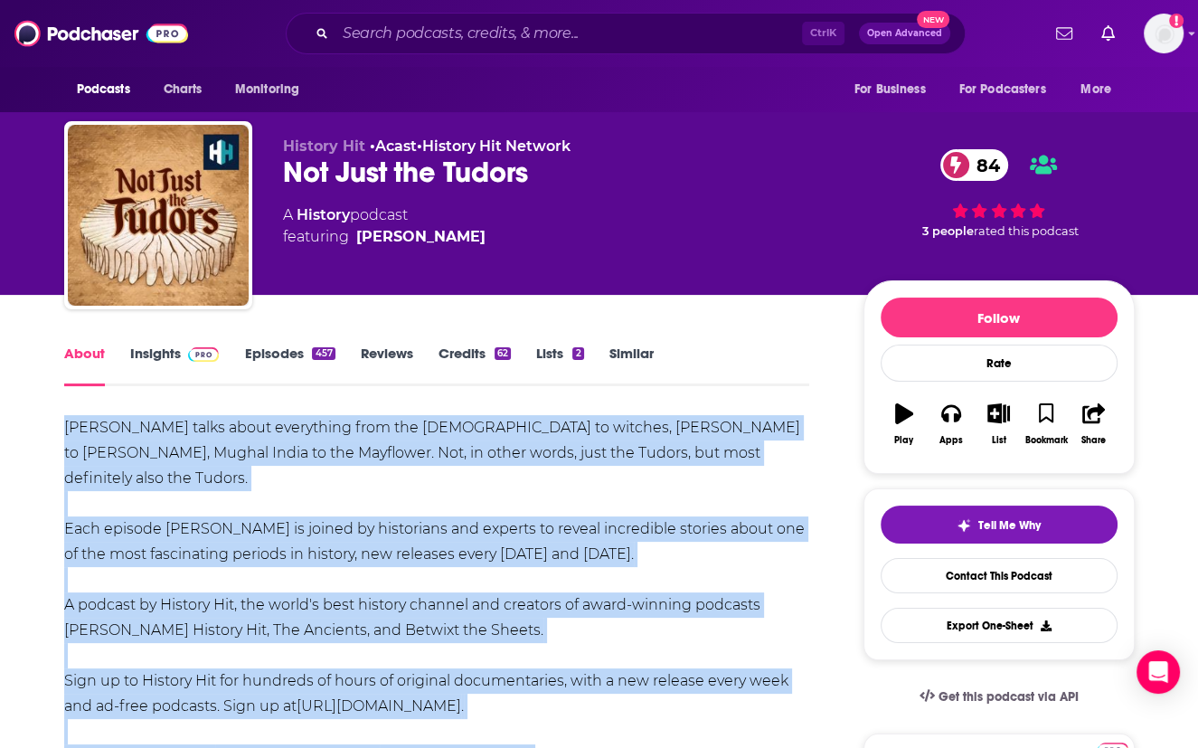
click at [165, 357] on link "Insights" at bounding box center [175, 365] width 90 height 42
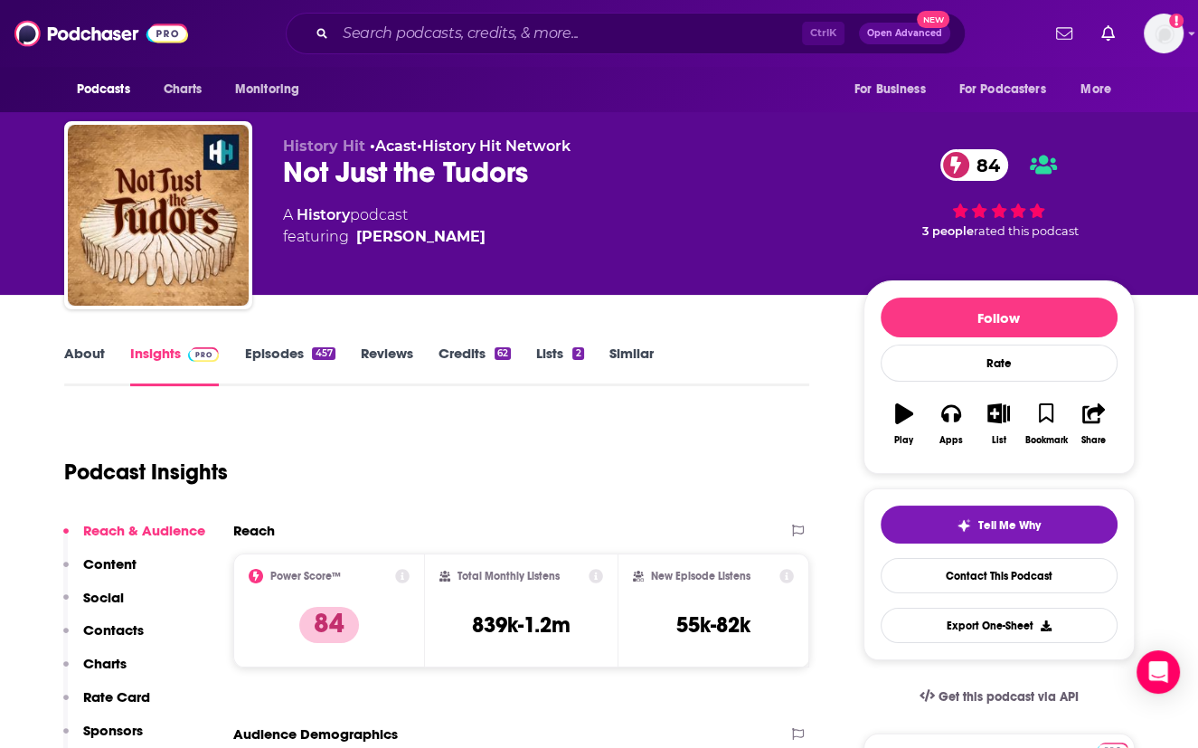
click at [464, 455] on div "Podcast Insights" at bounding box center [429, 461] width 731 height 92
click at [473, 493] on div "Podcast Insights" at bounding box center [429, 461] width 731 height 92
click at [428, 473] on div "Podcast Insights" at bounding box center [429, 461] width 731 height 92
click at [931, 570] on link "Contact This Podcast" at bounding box center [999, 575] width 237 height 35
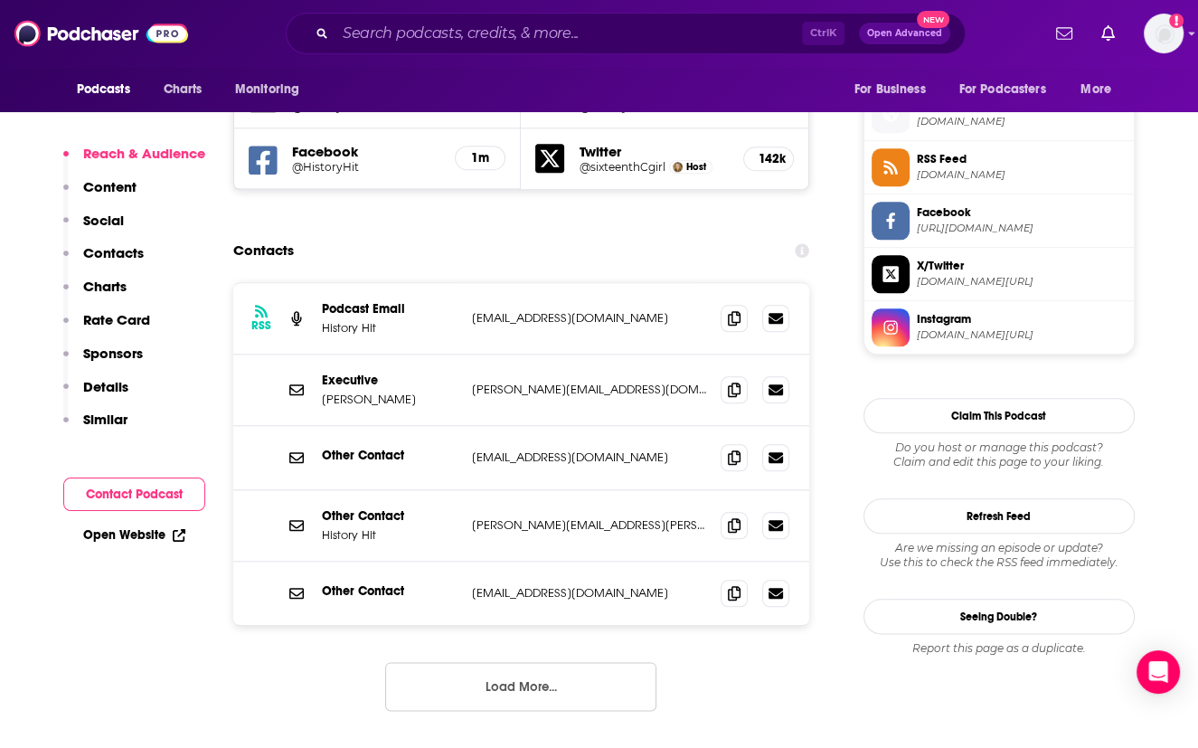
scroll to position [1613, 0]
click at [731, 382] on icon at bounding box center [734, 389] width 13 height 14
click at [442, 233] on div "Contacts" at bounding box center [521, 250] width 577 height 34
click at [730, 517] on icon at bounding box center [734, 524] width 13 height 14
click at [314, 589] on div "RSS Podcast Email History Hit [EMAIL_ADDRESS][DOMAIN_NAME] [EMAIL_ADDRESS][DOMA…" at bounding box center [521, 510] width 577 height 457
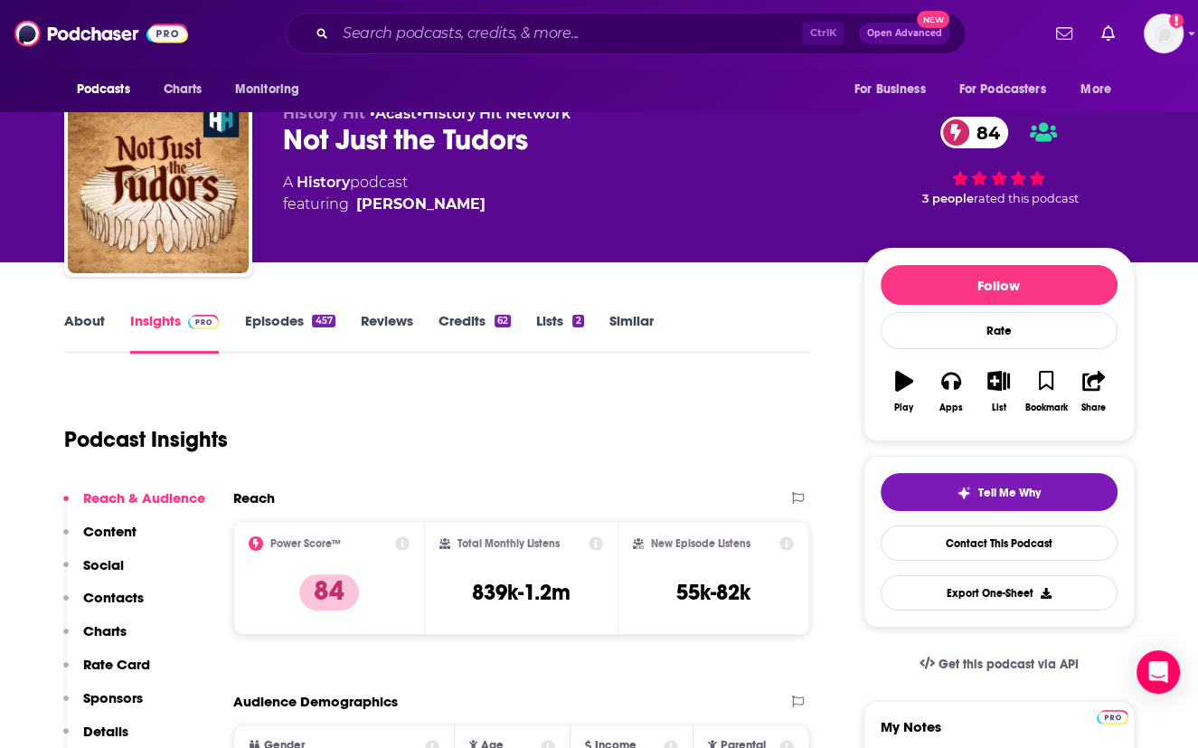
scroll to position [32, 0]
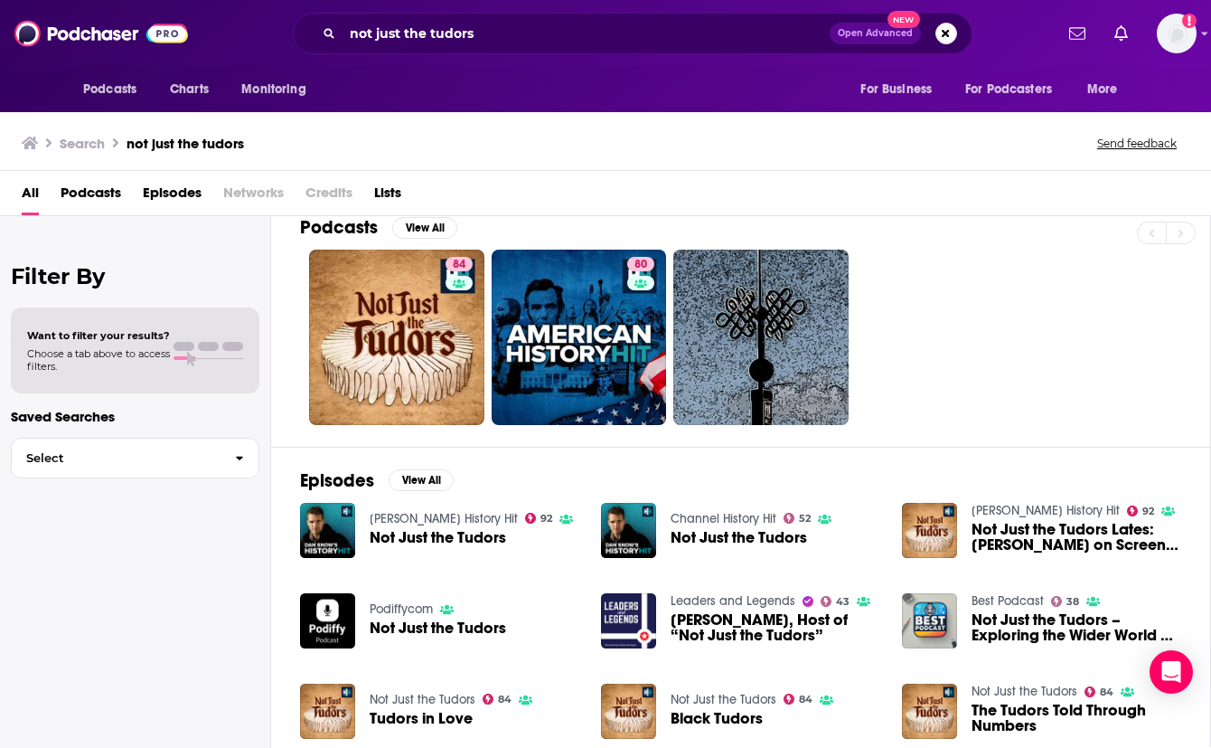
scroll to position [24, 0]
